Goal: Connect with others: Connect with others

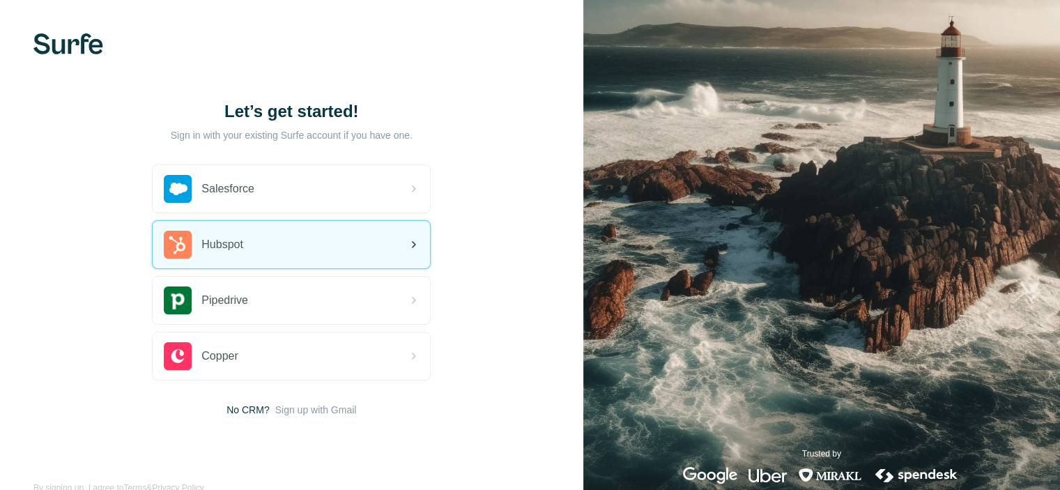
click at [285, 247] on div "Hubspot" at bounding box center [291, 244] width 277 height 47
